Goal: Transaction & Acquisition: Purchase product/service

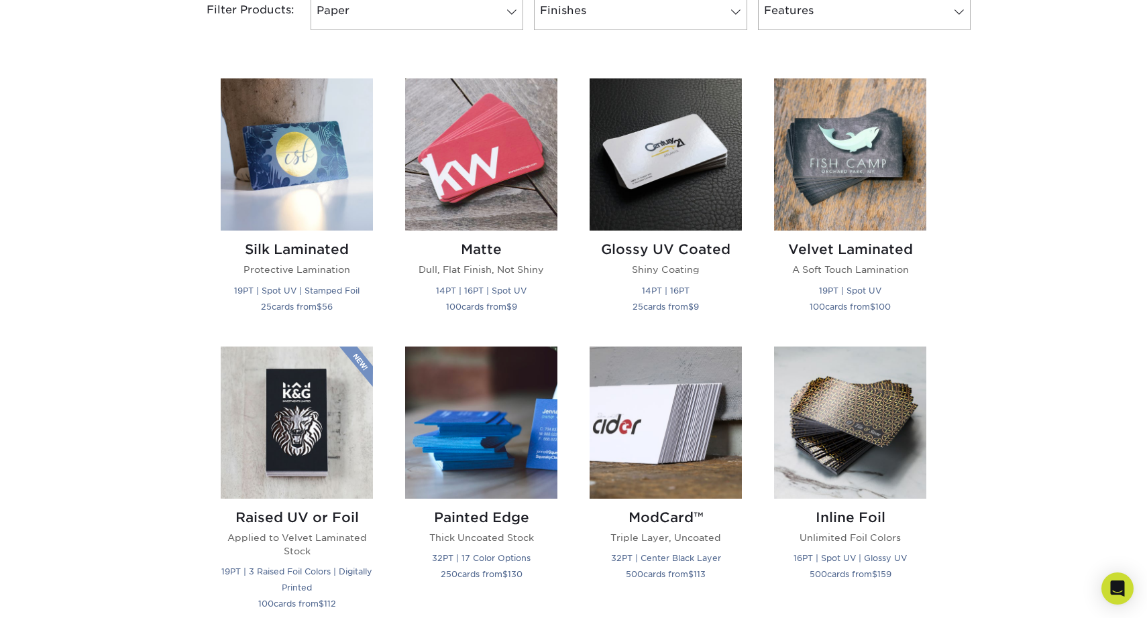
scroll to position [602, 0]
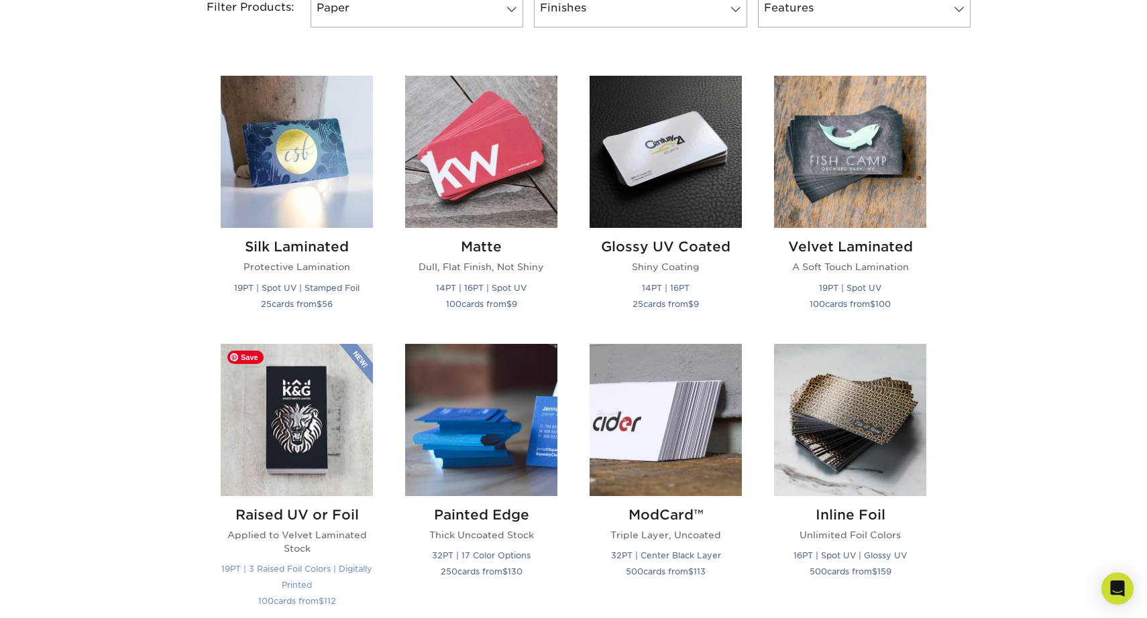
click at [278, 475] on img at bounding box center [297, 420] width 152 height 152
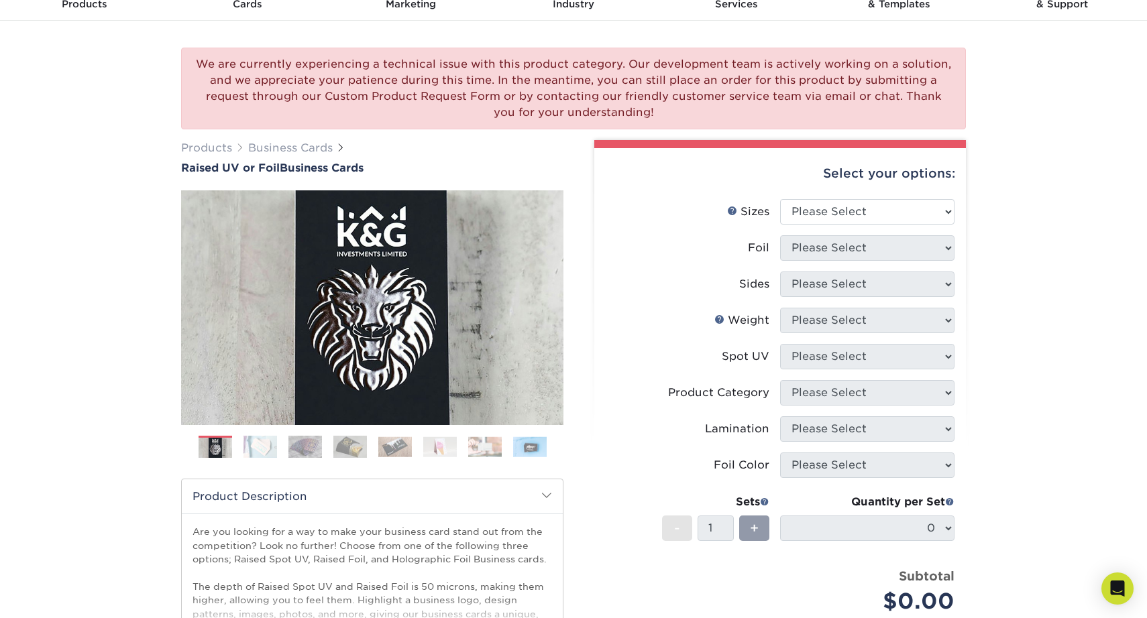
scroll to position [66, 0]
click at [915, 219] on select "Please Select 2" x 3.5" - Standard" at bounding box center [867, 211] width 174 height 25
select select "2.00x3.50"
click at [780, 199] on select "Please Select 2" x 3.5" - Standard" at bounding box center [867, 211] width 174 height 25
click at [919, 246] on select "Please Select No Yes" at bounding box center [867, 247] width 174 height 25
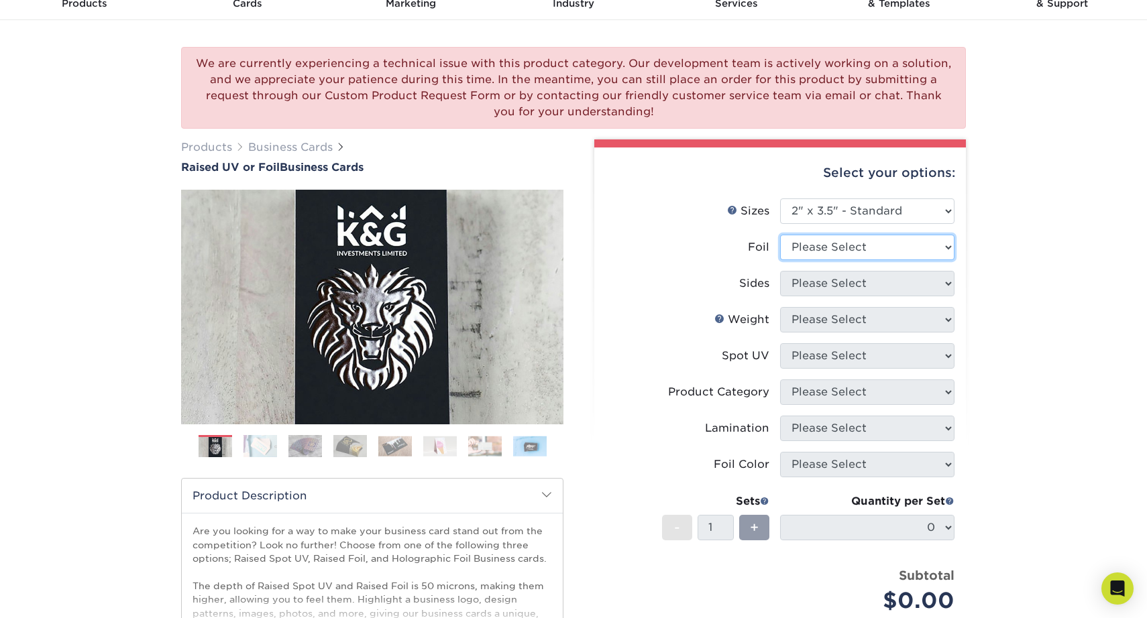
select select "1"
click at [780, 235] on select "Please Select No Yes" at bounding box center [867, 247] width 174 height 25
click at [0, 0] on div at bounding box center [0, 0] width 0 height 0
click at [923, 281] on select "Please Select Print Both Sides - Foil Both Sides Print Both Sides - Foil Front …" at bounding box center [867, 283] width 174 height 25
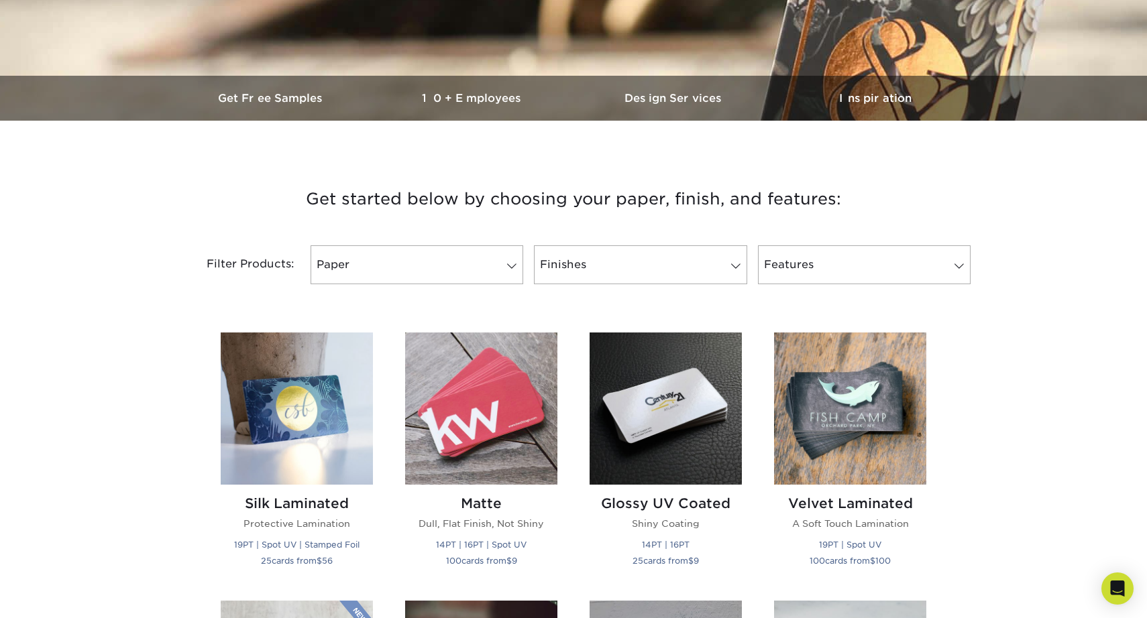
scroll to position [414, 0]
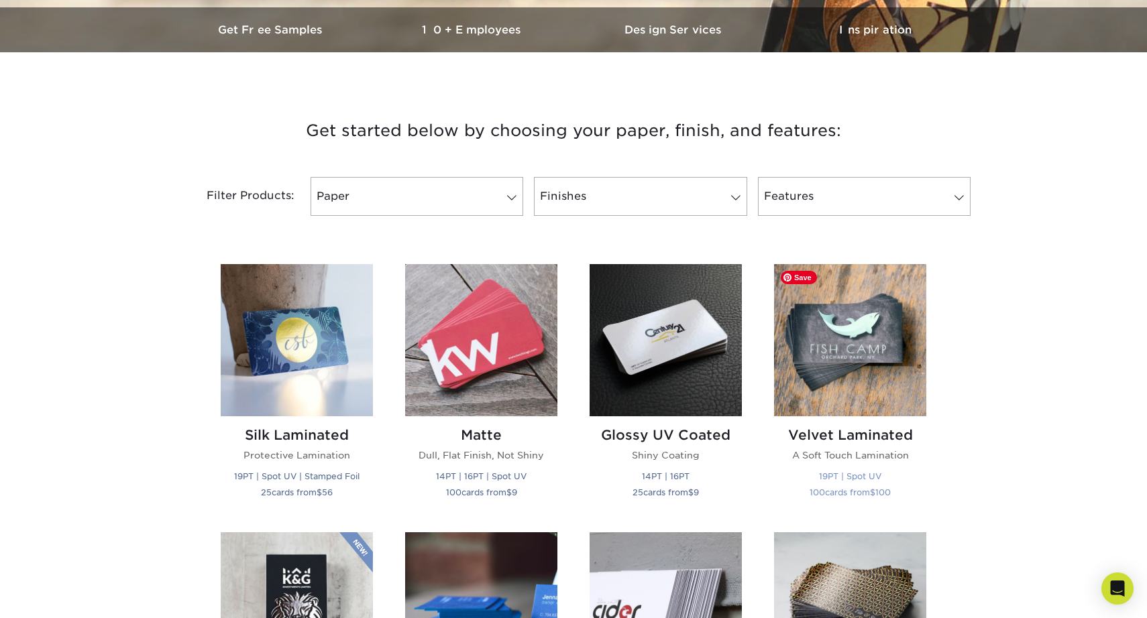
click at [818, 367] on img at bounding box center [850, 340] width 152 height 152
